Goal: Task Accomplishment & Management: Manage account settings

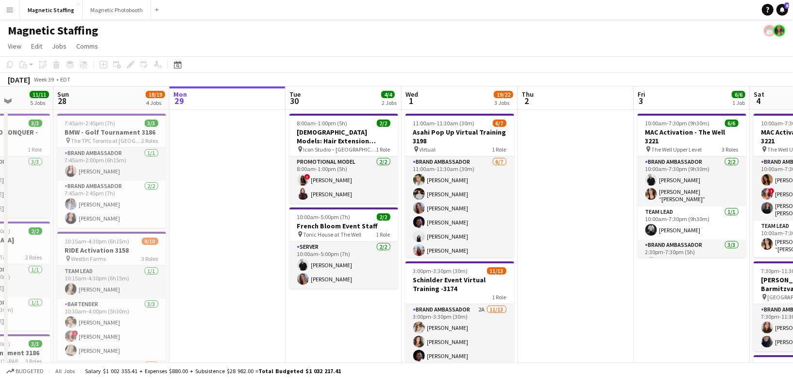
scroll to position [1, 0]
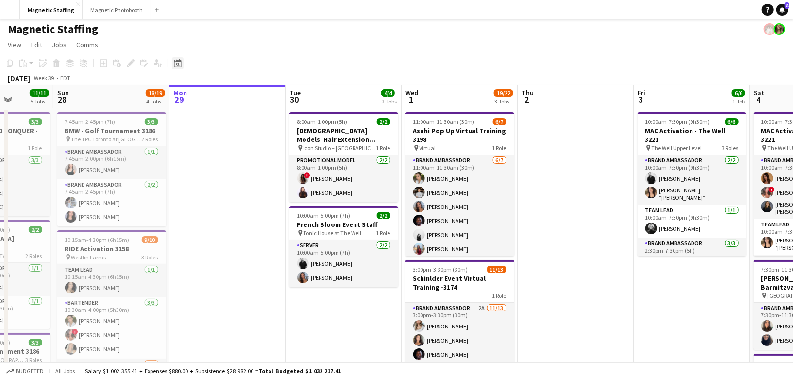
click at [180, 62] on icon at bounding box center [177, 63] width 7 height 8
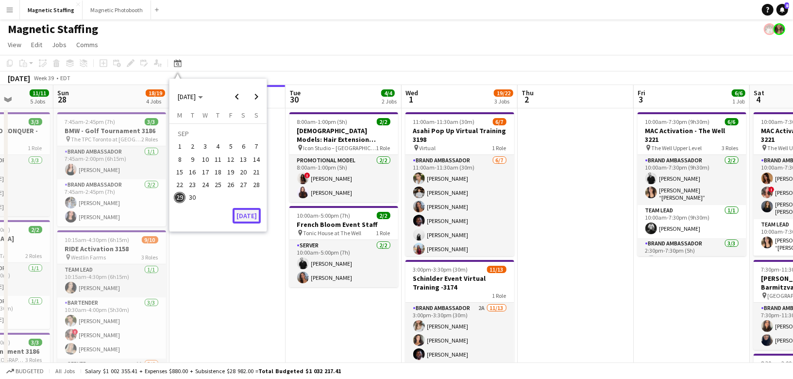
click at [246, 217] on button "[DATE]" at bounding box center [247, 216] width 28 height 16
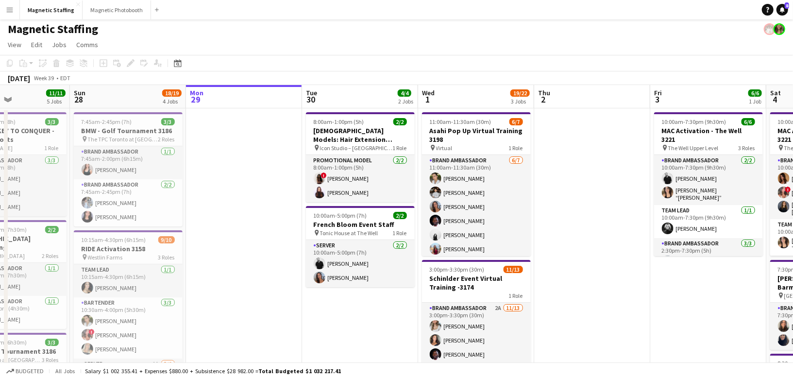
scroll to position [0, 300]
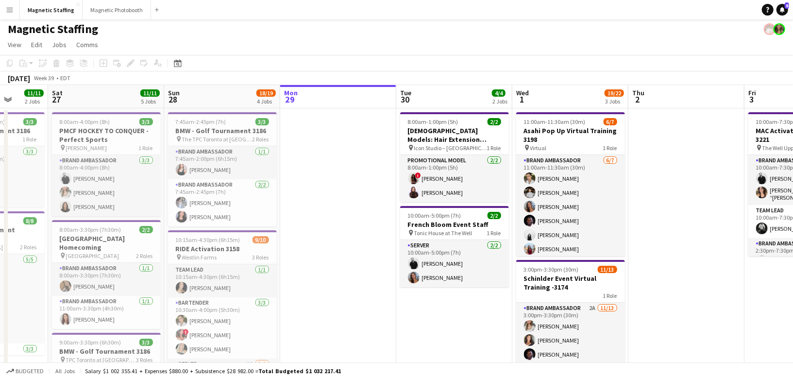
drag, startPoint x: 537, startPoint y: 150, endPoint x: 352, endPoint y: 151, distance: 185.5
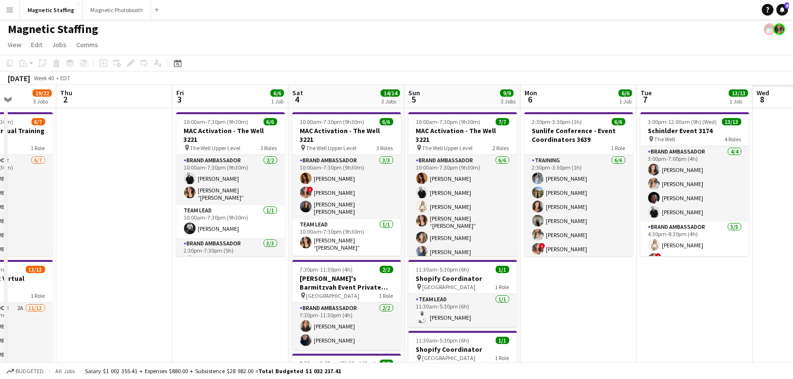
drag, startPoint x: 443, startPoint y: 145, endPoint x: 225, endPoint y: 147, distance: 218.0
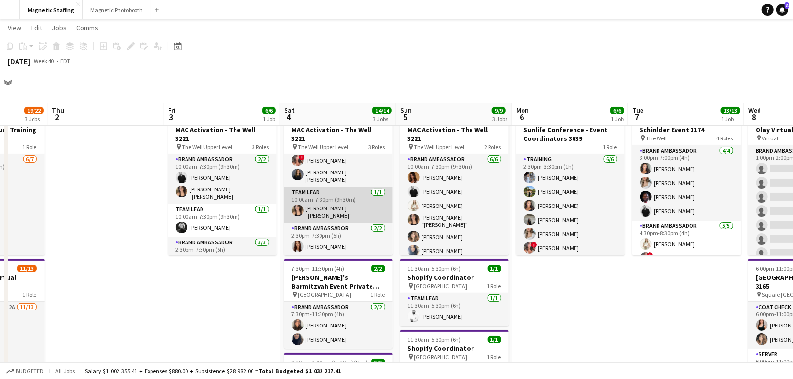
scroll to position [93, 0]
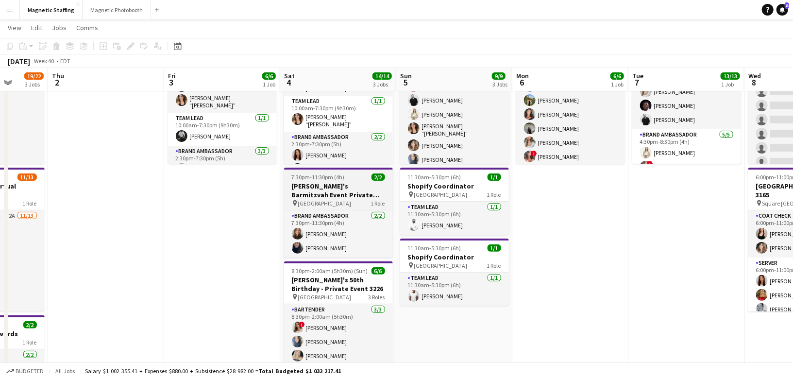
click at [315, 189] on h3 "[PERSON_NAME]'s Barmitzvah Event Private Residence 3648" at bounding box center [338, 190] width 109 height 17
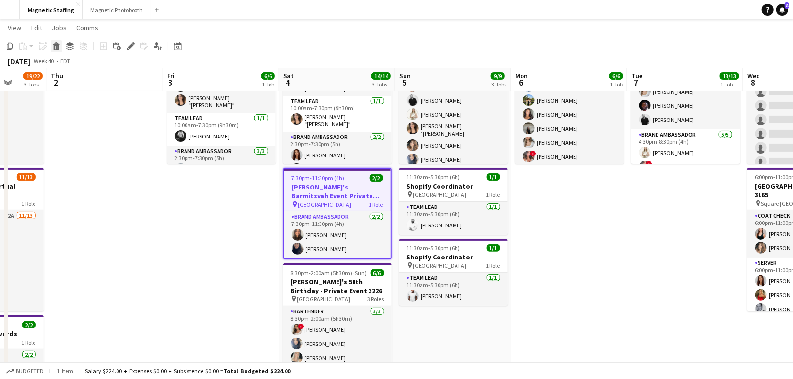
click at [59, 45] on icon "Delete" at bounding box center [56, 46] width 8 height 8
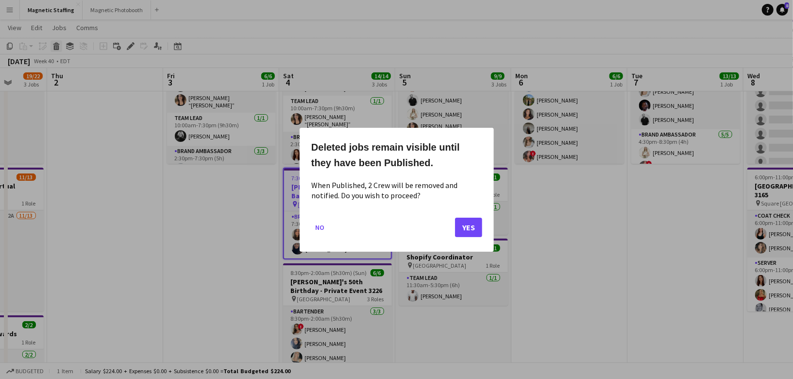
scroll to position [0, 0]
click at [477, 221] on button "Yes" at bounding box center [468, 226] width 27 height 19
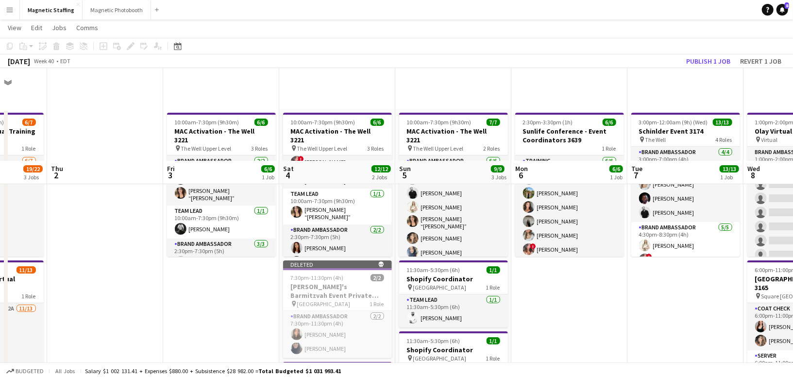
scroll to position [93, 0]
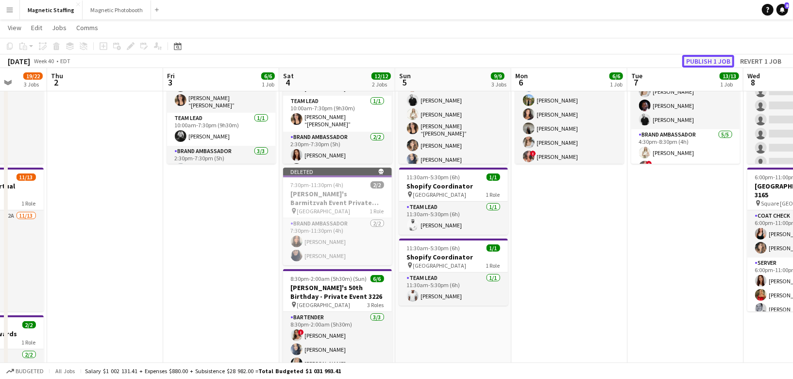
click at [722, 61] on button "Publish 1 job" at bounding box center [708, 61] width 52 height 13
